Goal: Information Seeking & Learning: Check status

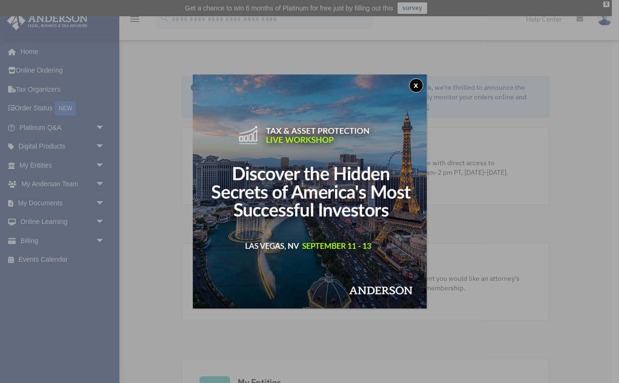
click at [413, 83] on button "x" at bounding box center [416, 85] width 14 height 14
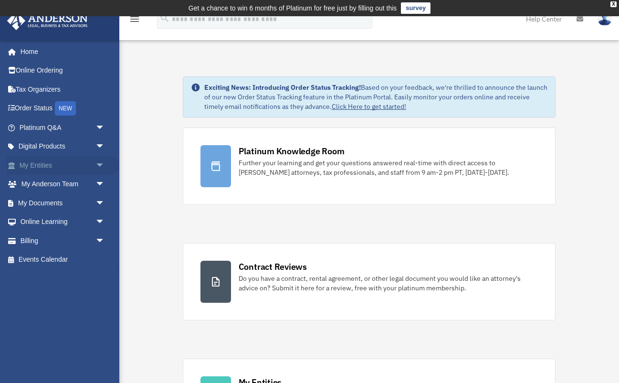
click at [98, 162] on span "arrow_drop_down" at bounding box center [105, 166] width 19 height 20
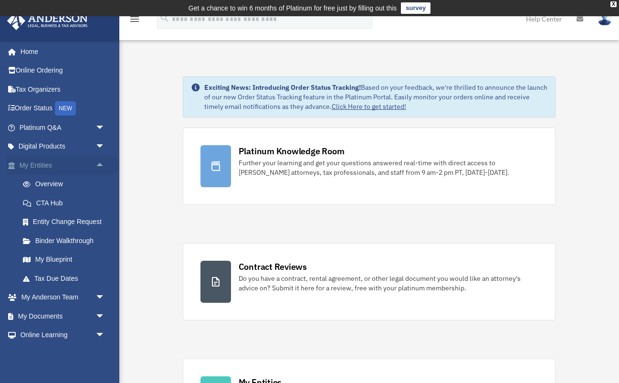
click at [98, 164] on span "arrow_drop_up" at bounding box center [105, 166] width 19 height 20
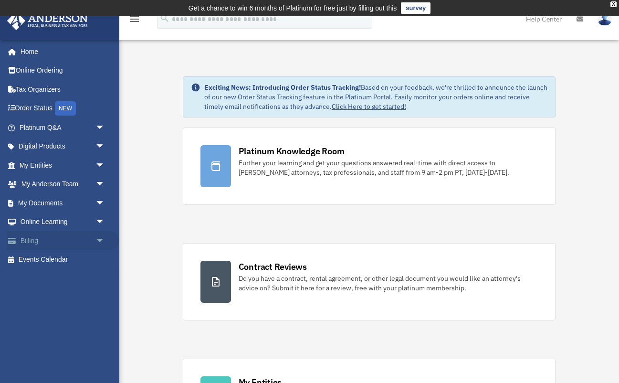
click at [101, 239] on span "arrow_drop_down" at bounding box center [105, 241] width 19 height 20
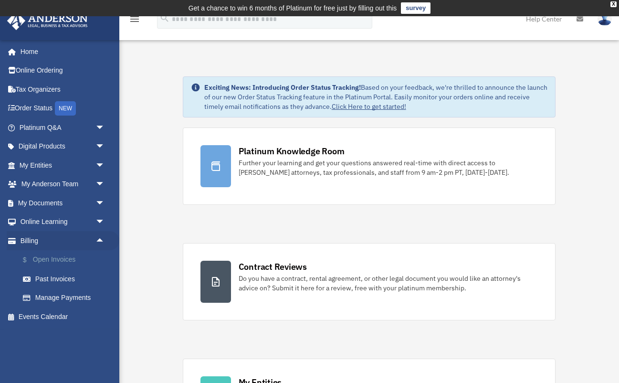
click at [81, 255] on link "$ Open Invoices" at bounding box center [66, 260] width 106 height 20
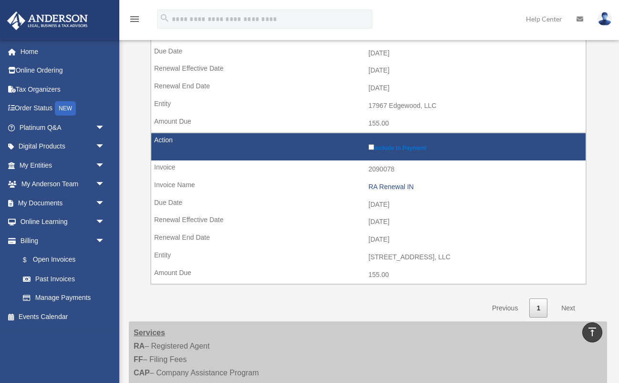
scroll to position [571, 0]
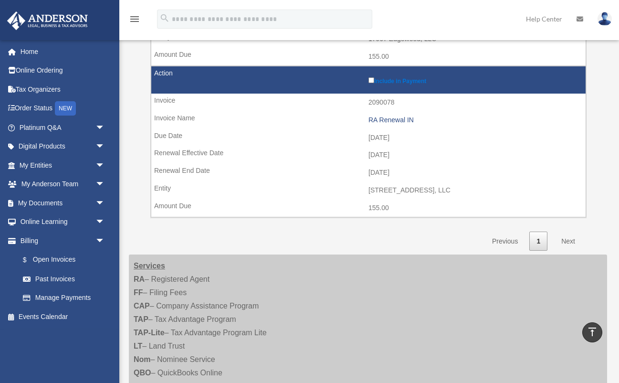
click at [571, 232] on link "Next" at bounding box center [569, 242] width 28 height 20
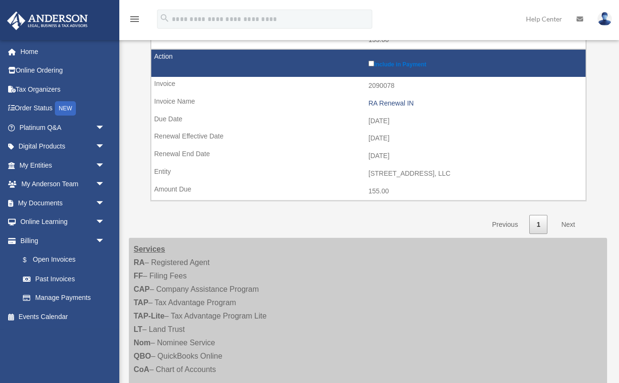
scroll to position [592, 0]
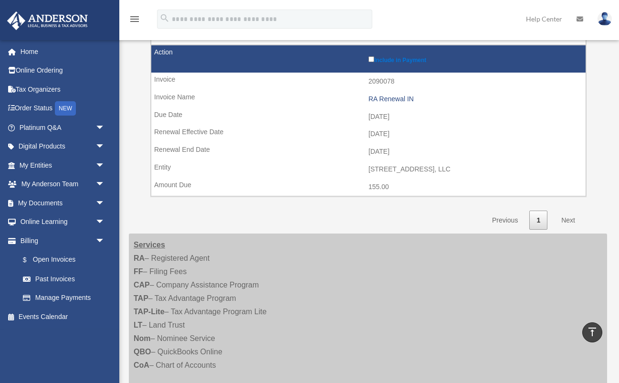
click at [567, 211] on link "Next" at bounding box center [569, 221] width 28 height 20
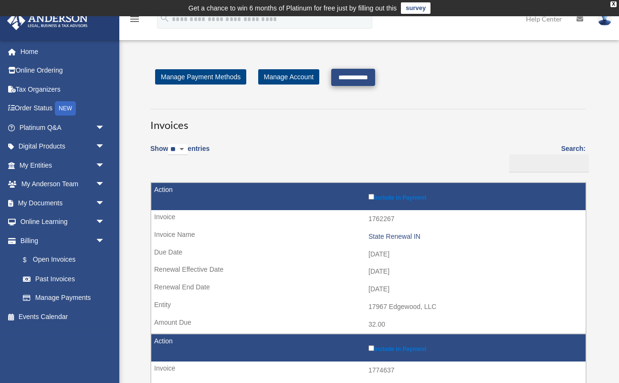
scroll to position [0, 0]
click at [363, 77] on input "**********" at bounding box center [353, 77] width 44 height 17
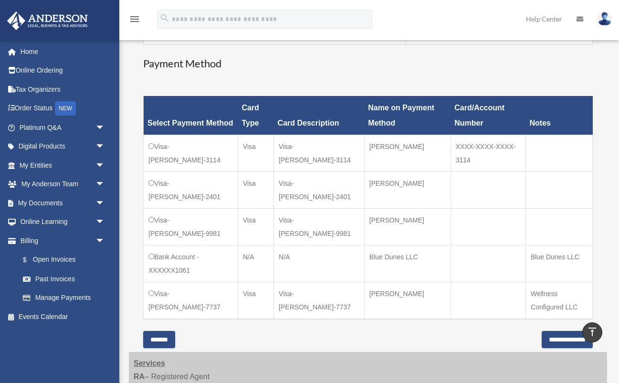
scroll to position [350, 0]
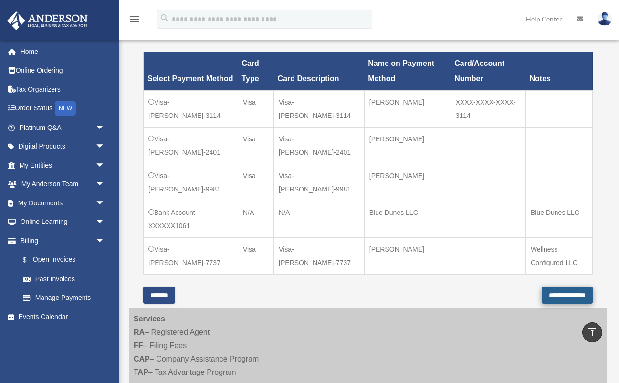
click at [544, 290] on input "**********" at bounding box center [567, 295] width 51 height 17
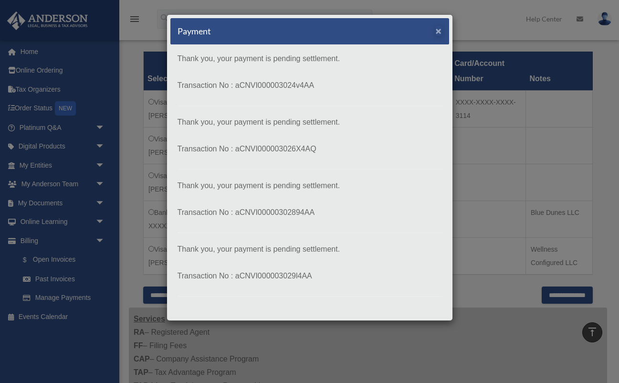
click at [437, 31] on span "×" at bounding box center [439, 30] width 6 height 11
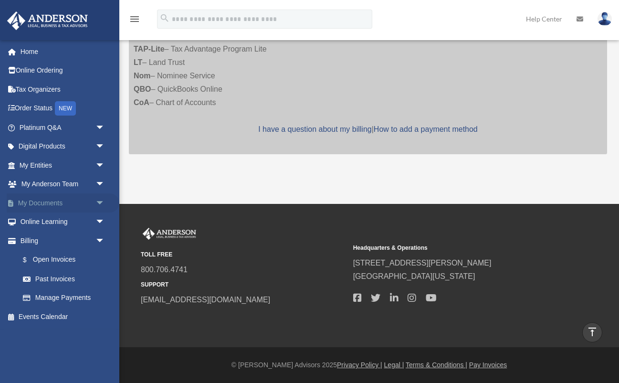
scroll to position [266, 0]
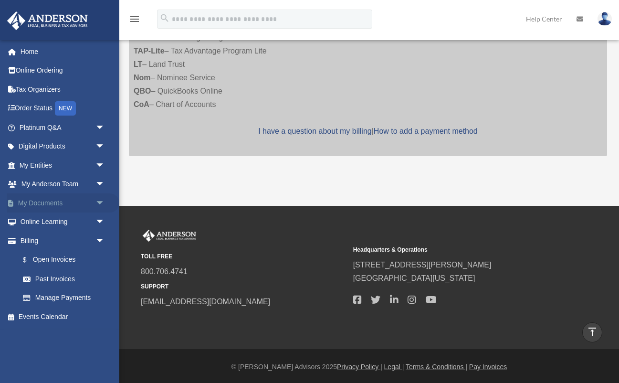
click at [101, 199] on span "arrow_drop_down" at bounding box center [105, 203] width 19 height 20
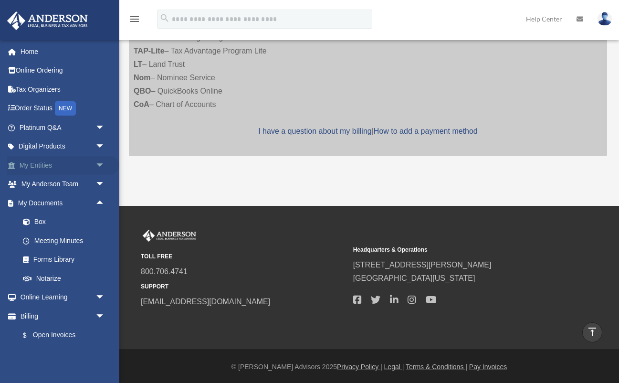
click at [100, 167] on span "arrow_drop_down" at bounding box center [105, 166] width 19 height 20
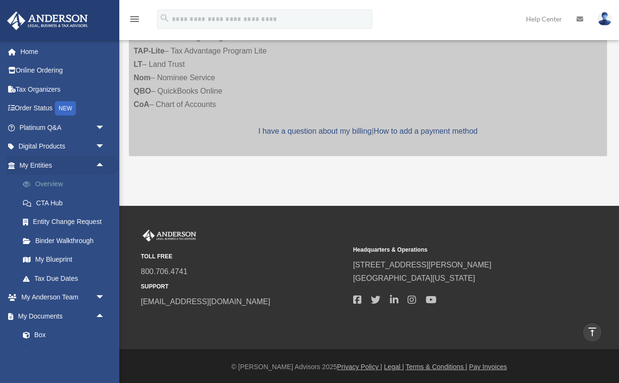
click at [56, 179] on link "Overview" at bounding box center [66, 184] width 106 height 19
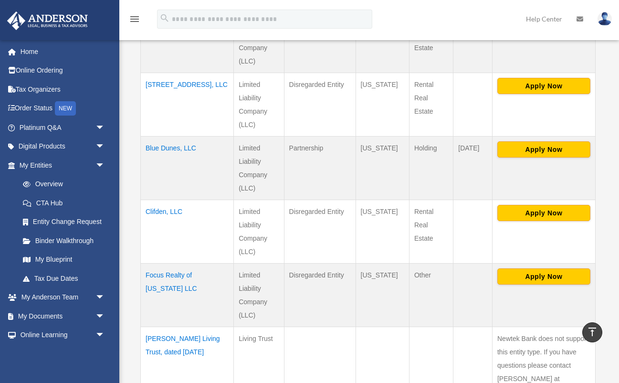
scroll to position [314, 0]
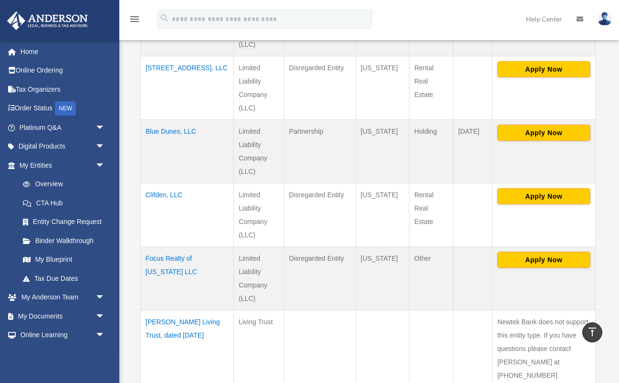
click at [195, 259] on td "Focus Realty of Indiana LLC" at bounding box center [187, 278] width 93 height 64
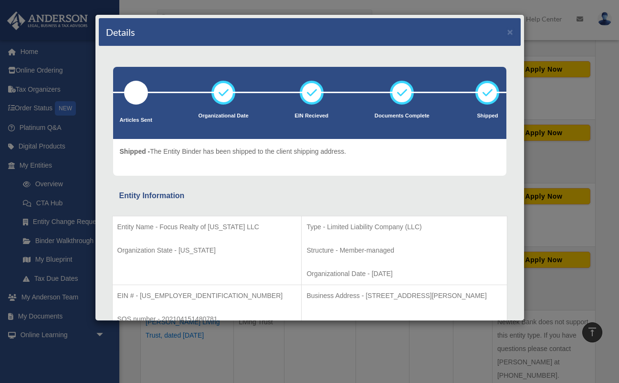
scroll to position [0, 0]
click at [511, 30] on button "×" at bounding box center [511, 32] width 6 height 10
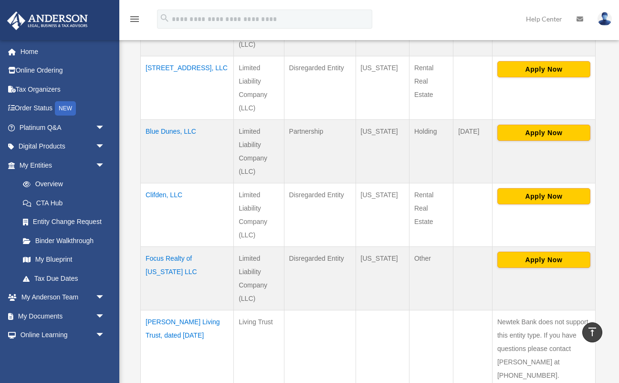
click at [166, 196] on td "Clifden, LLC" at bounding box center [187, 215] width 93 height 64
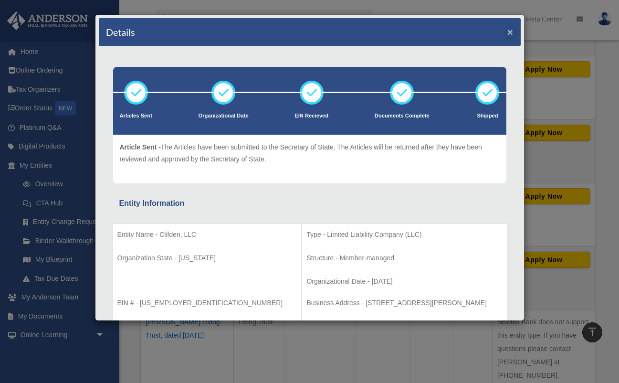
click at [511, 31] on button "×" at bounding box center [511, 32] width 6 height 10
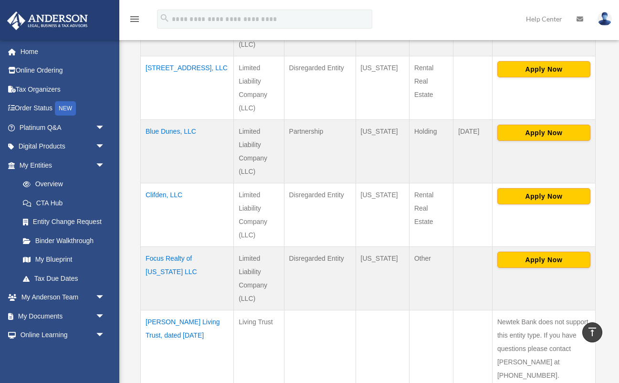
click at [185, 131] on td "Blue Dunes, LLC" at bounding box center [187, 151] width 93 height 64
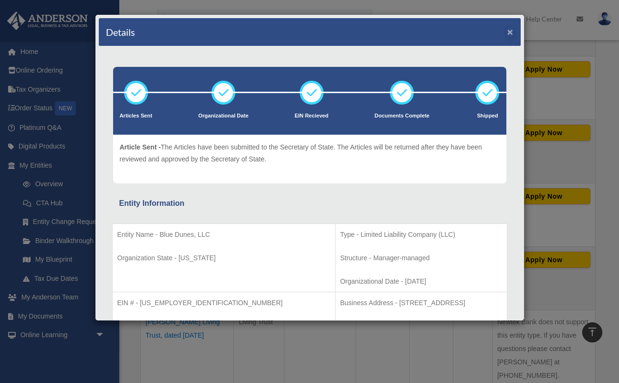
click at [511, 29] on button "×" at bounding box center [511, 32] width 6 height 10
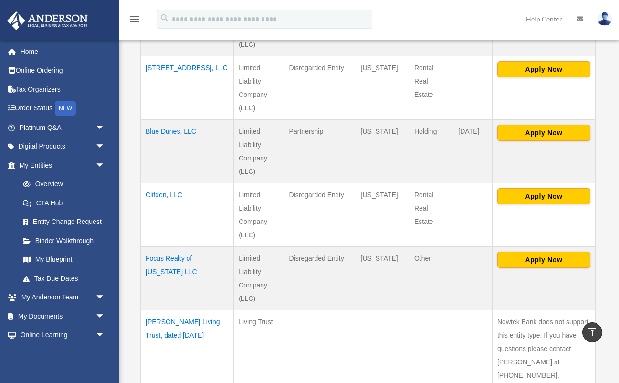
click at [154, 67] on td "322 Twyckenham, LLC" at bounding box center [187, 88] width 93 height 64
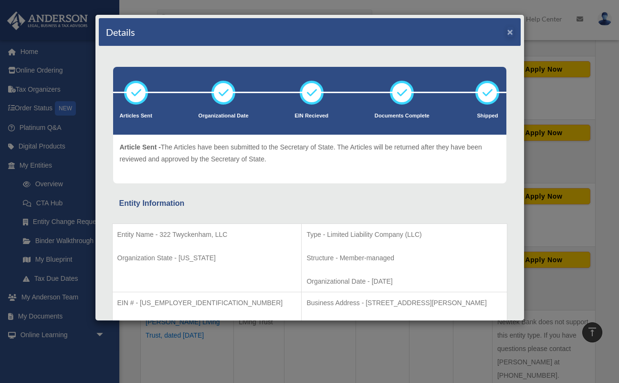
scroll to position [0, 0]
click at [510, 32] on button "×" at bounding box center [511, 32] width 6 height 10
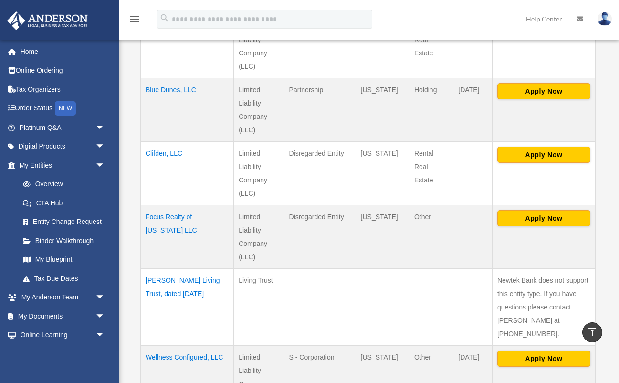
scroll to position [348, 0]
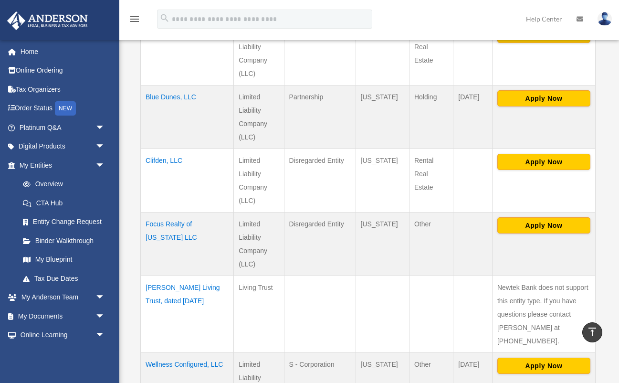
click at [180, 224] on td "Focus Realty of Indiana LLC" at bounding box center [187, 244] width 93 height 64
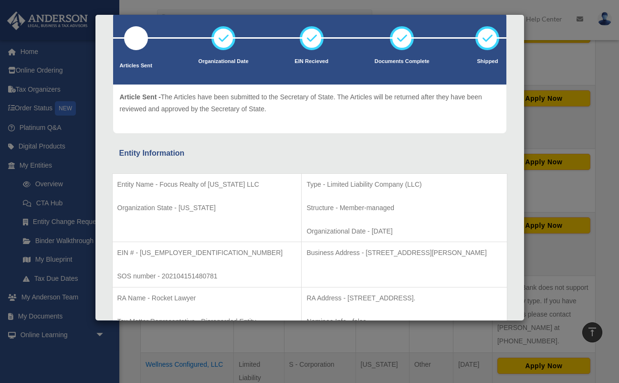
scroll to position [55, 0]
drag, startPoint x: 160, startPoint y: 182, endPoint x: 242, endPoint y: 180, distance: 81.2
click at [244, 180] on p "Entity Name - Focus Realty of Indiana LLC" at bounding box center [207, 184] width 180 height 12
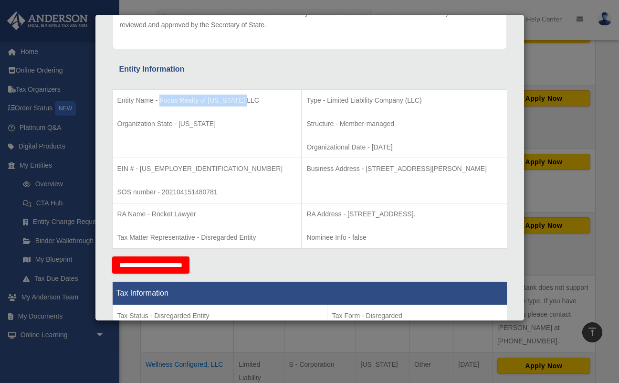
scroll to position [145, 0]
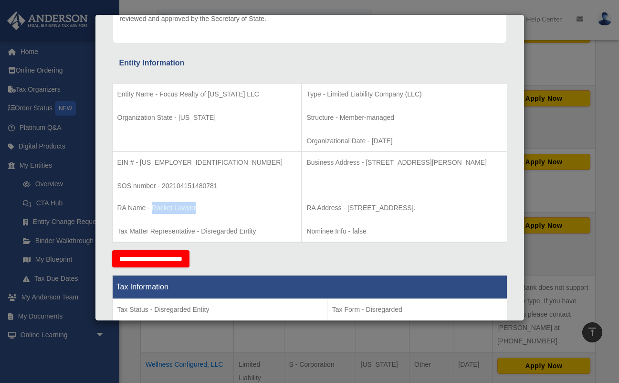
drag, startPoint x: 152, startPoint y: 206, endPoint x: 207, endPoint y: 205, distance: 55.4
click at [208, 206] on p "RA Name - Rocket Lawyer" at bounding box center [207, 208] width 180 height 12
drag, startPoint x: 278, startPoint y: 204, endPoint x: 458, endPoint y: 204, distance: 180.1
click at [458, 204] on p "RA Address - 320 N. Meridian #817, Indianapolis IN, 46204." at bounding box center [404, 208] width 195 height 12
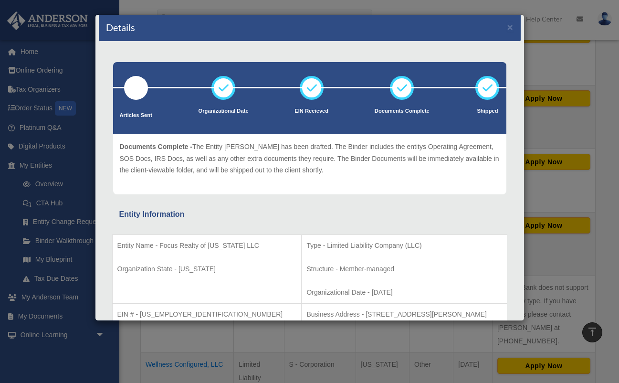
scroll to position [3, 0]
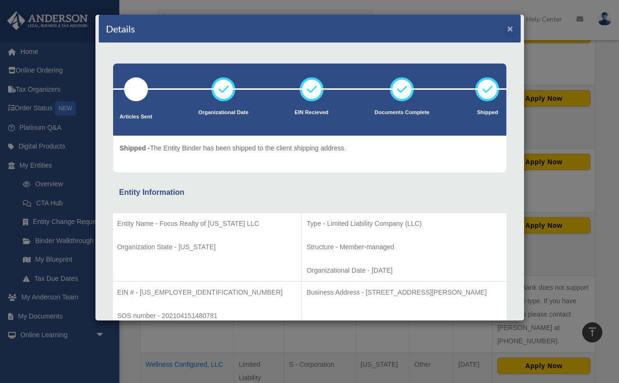
click at [510, 30] on button "×" at bounding box center [511, 28] width 6 height 10
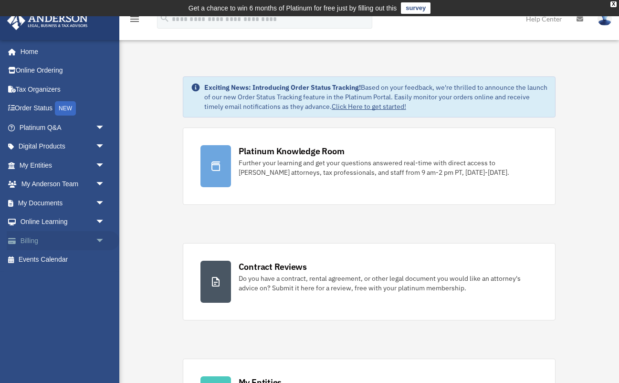
click at [55, 237] on link "Billing arrow_drop_down" at bounding box center [63, 240] width 113 height 19
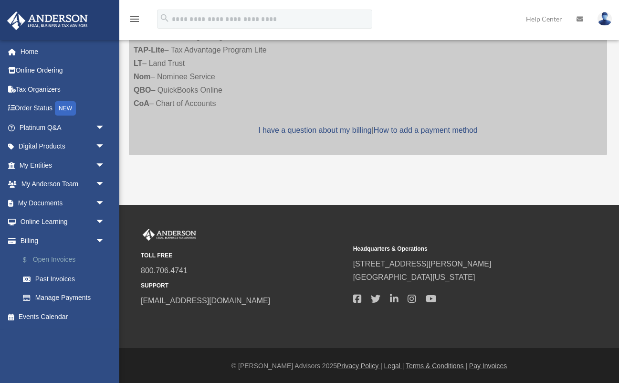
scroll to position [266, 0]
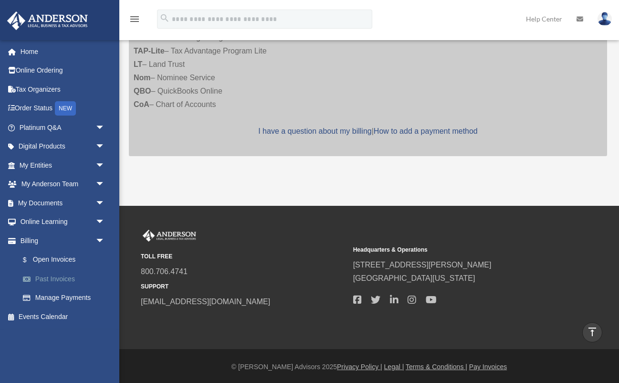
click at [37, 277] on link "Past Invoices" at bounding box center [66, 278] width 106 height 19
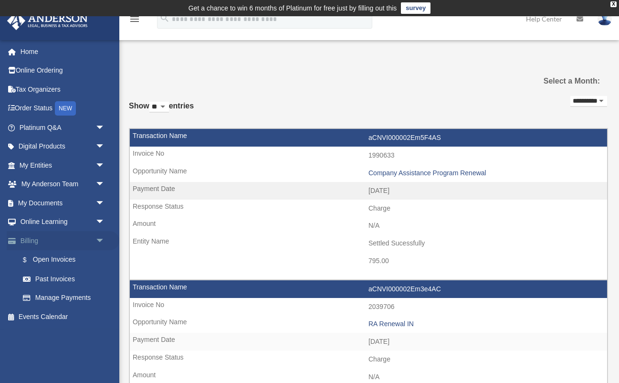
click at [32, 236] on link "Billing arrow_drop_down" at bounding box center [63, 240] width 113 height 19
click at [50, 255] on link "$ Open Invoices" at bounding box center [66, 260] width 106 height 20
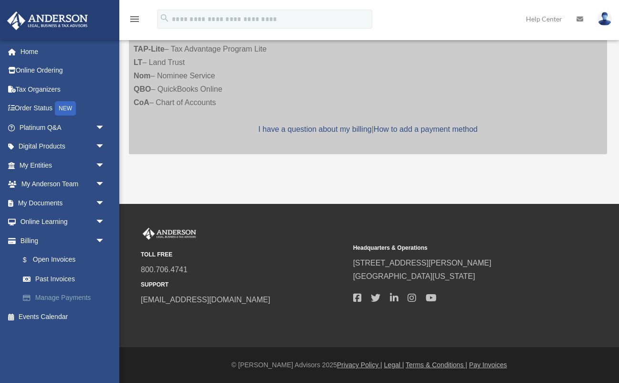
scroll to position [266, 0]
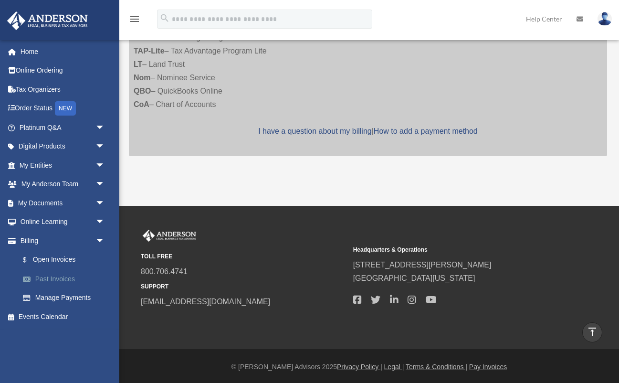
click at [58, 278] on link "Past Invoices" at bounding box center [66, 278] width 106 height 19
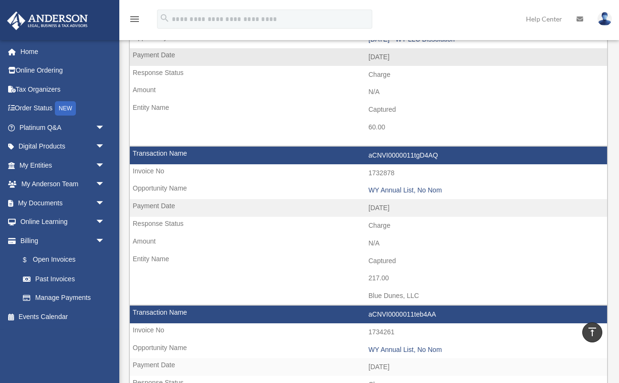
scroll to position [920, 0]
